Goal: Task Accomplishment & Management: Complete application form

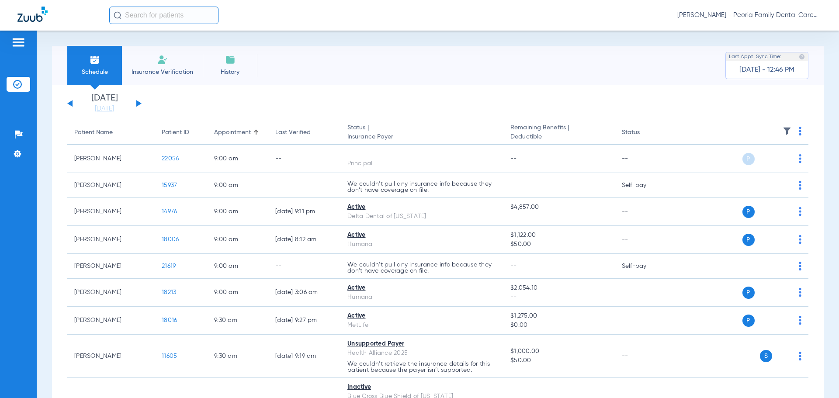
click at [170, 68] on span "Insurance Verification" at bounding box center [162, 72] width 68 height 9
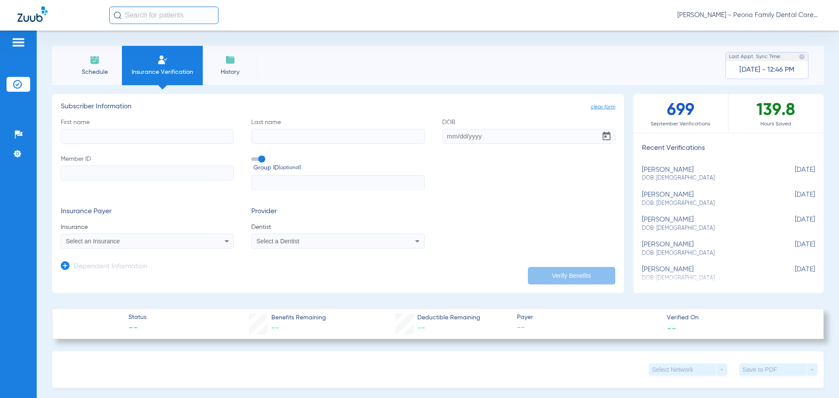
click at [152, 136] on input "First name" at bounding box center [147, 136] width 173 height 15
type input "[PERSON_NAME]"
click at [444, 136] on input "DOB" at bounding box center [528, 136] width 173 height 15
type input "[DATE]"
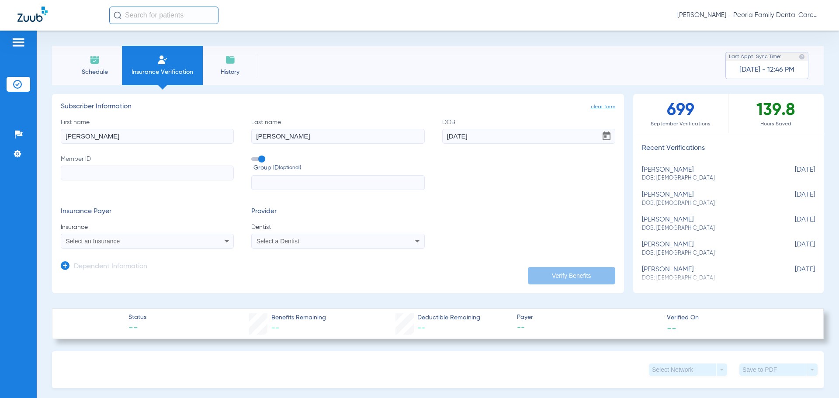
click at [83, 173] on input "Member ID" at bounding box center [147, 173] width 173 height 15
type input "08001693086"
click at [279, 184] on input "text" at bounding box center [337, 182] width 173 height 15
type input "08550"
click at [154, 238] on div "Select an Insurance" at bounding box center [147, 241] width 172 height 10
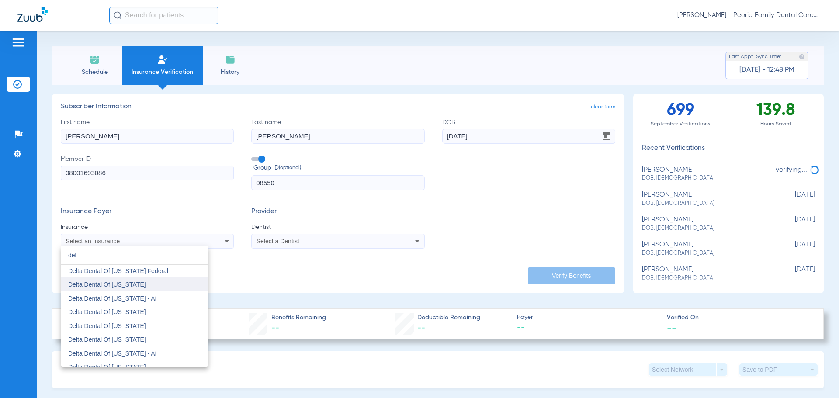
scroll to position [306, 0]
type input "del"
click at [135, 351] on mat-option "Delta Dental Of [US_STATE]" at bounding box center [134, 351] width 147 height 14
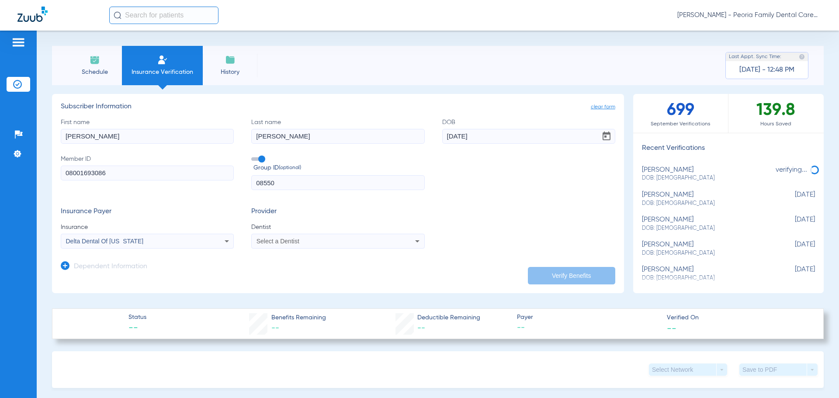
click at [311, 242] on div "Select a Dentist" at bounding box center [321, 241] width 131 height 6
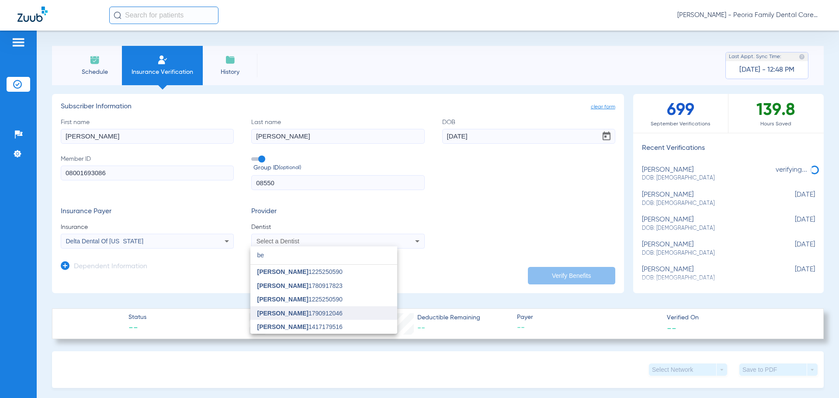
type input "be"
click at [308, 313] on span "[PERSON_NAME] 1790912046" at bounding box center [299, 313] width 85 height 6
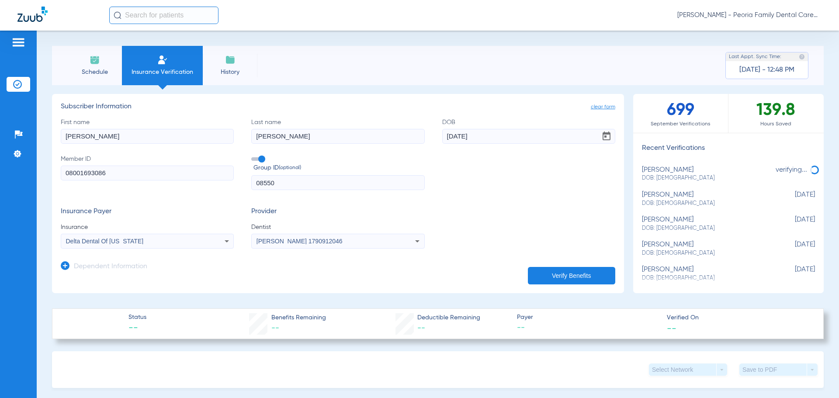
click at [562, 281] on button "Verify Benefits" at bounding box center [571, 275] width 87 height 17
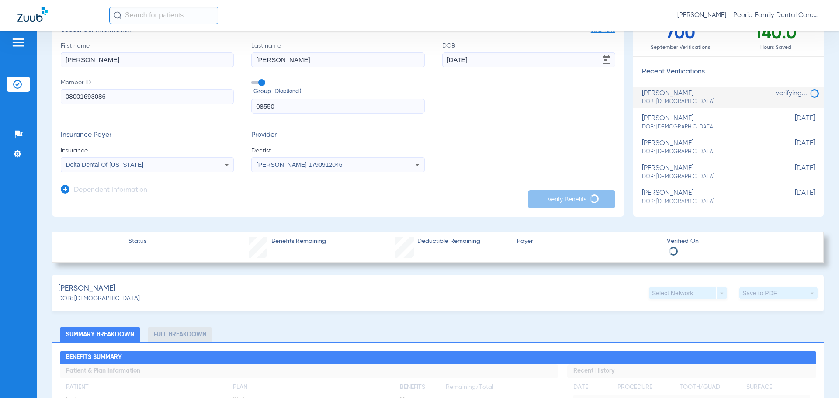
scroll to position [0, 0]
